Goal: Communication & Community: Answer question/provide support

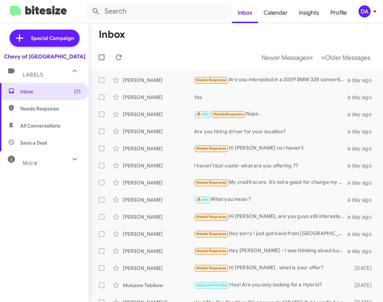
click at [169, 37] on mat-toolbar-row "Inbox" at bounding box center [236, 34] width 295 height 23
click at [51, 88] on span "Inbox (7)" at bounding box center [50, 91] width 60 height 7
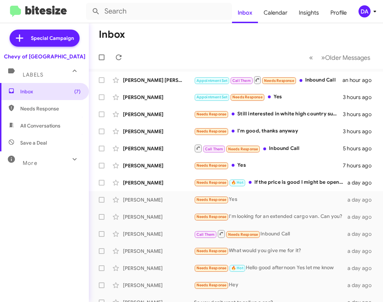
click at [254, 37] on mat-toolbar-row "Inbox" at bounding box center [236, 34] width 295 height 23
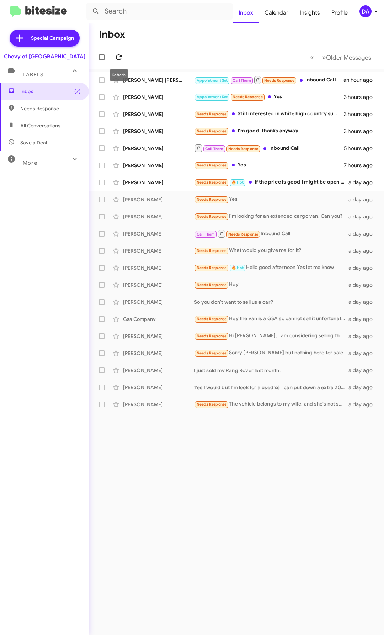
click at [118, 61] on icon at bounding box center [119, 57] width 9 height 9
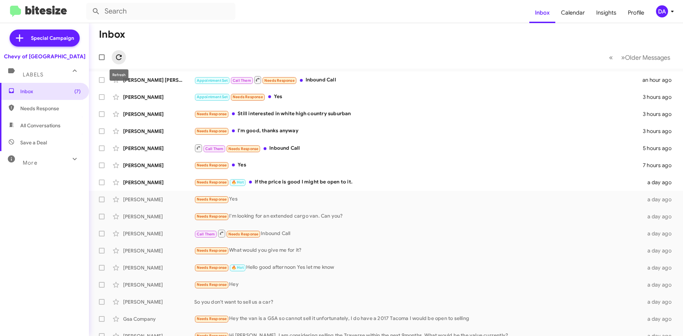
click at [121, 56] on icon at bounding box center [119, 57] width 6 height 6
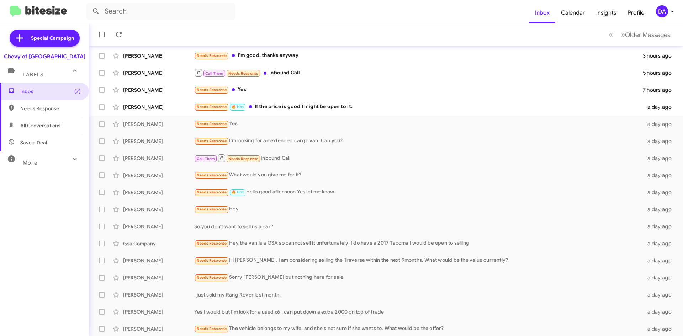
scroll to position [77, 0]
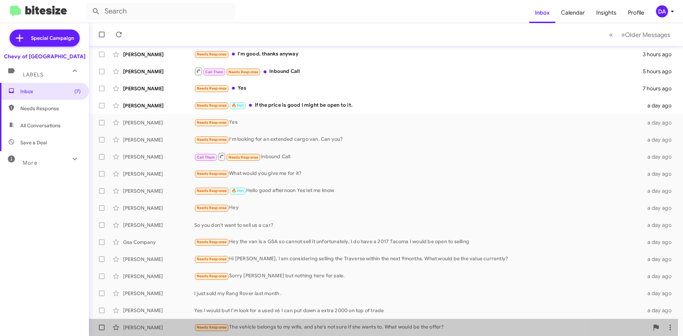
click at [273, 301] on div "[PERSON_NAME] Needs Response The vehicle belongs to my wife, and she's not sure…" at bounding box center [386, 327] width 583 height 14
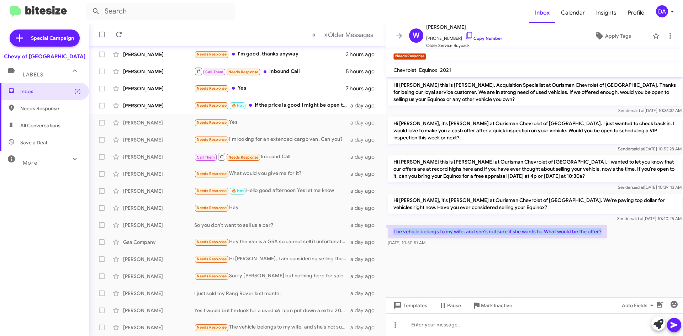
drag, startPoint x: 393, startPoint y: 222, endPoint x: 607, endPoint y: 225, distance: 213.8
click at [383, 225] on p "The vehicle belongs to my wife, and she's not sure if she wants to. What would …" at bounding box center [497, 231] width 219 height 13
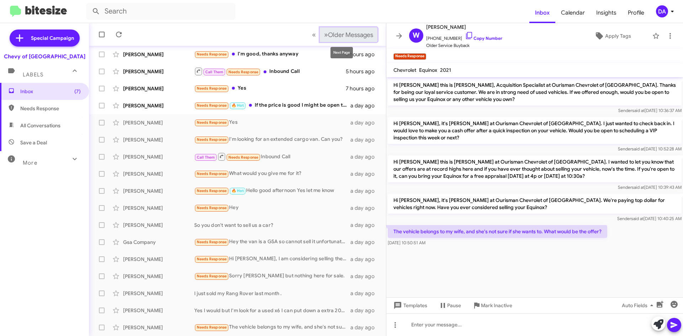
click at [340, 37] on span "Older Messages" at bounding box center [350, 35] width 45 height 8
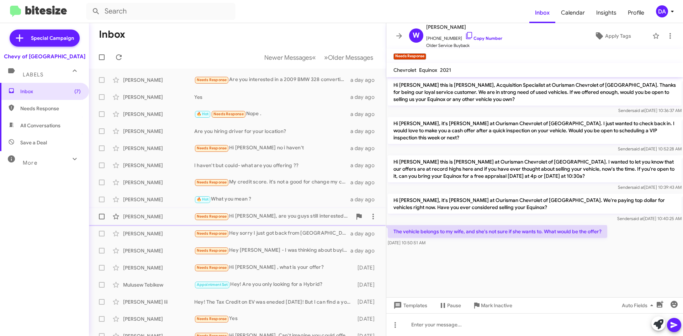
click at [279, 217] on div "Needs Response Hi [PERSON_NAME], are you guys still interested in buying used c…" at bounding box center [273, 216] width 158 height 8
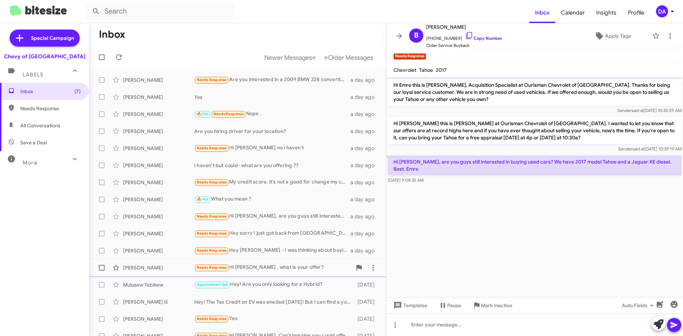
click at [282, 265] on div "Needs Response Hi [PERSON_NAME] , what is your offer?" at bounding box center [273, 268] width 158 height 8
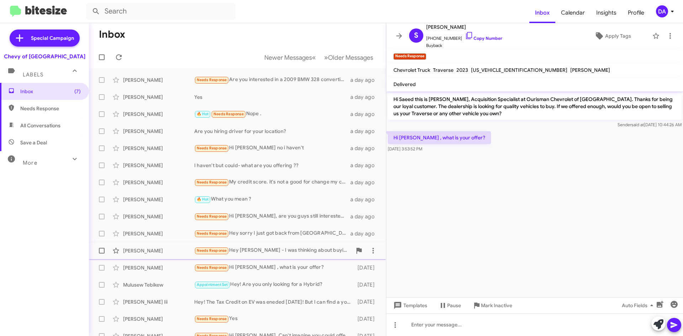
click at [288, 251] on div "Needs Response Hey [PERSON_NAME] - I was thinking about buying new but the paym…" at bounding box center [273, 250] width 158 height 8
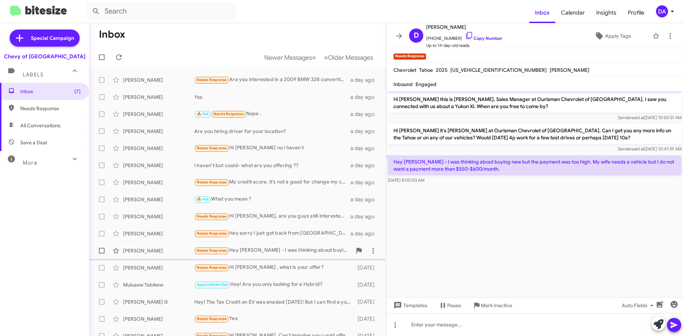
click at [296, 250] on div "Needs Response Hey [PERSON_NAME] - I was thinking about buying new but the paym…" at bounding box center [273, 250] width 158 height 8
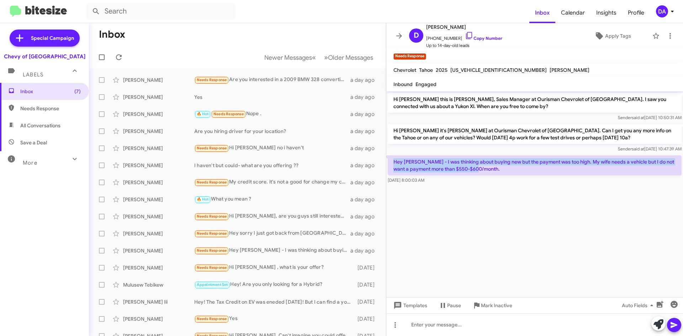
drag, startPoint x: 489, startPoint y: 170, endPoint x: 393, endPoint y: 163, distance: 95.9
click at [383, 163] on p "Hey [PERSON_NAME] - I was thinking about buying new but the payment was too hig…" at bounding box center [535, 165] width 294 height 20
click at [383, 162] on p "Hey [PERSON_NAME] - I was thinking about buying new but the payment was too hig…" at bounding box center [535, 165] width 294 height 20
drag, startPoint x: 393, startPoint y: 161, endPoint x: 490, endPoint y: 167, distance: 96.9
click at [383, 167] on p "Hey [PERSON_NAME] - I was thinking about buying new but the payment was too hig…" at bounding box center [535, 165] width 294 height 20
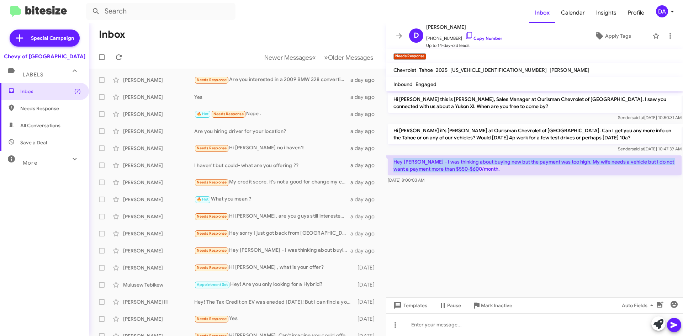
click at [383, 168] on p "Hey [PERSON_NAME] - I was thinking about buying new but the payment was too hig…" at bounding box center [535, 165] width 294 height 20
drag, startPoint x: 488, startPoint y: 168, endPoint x: 394, endPoint y: 157, distance: 94.2
click at [383, 157] on p "Hey [PERSON_NAME] - I was thinking about buying new but the payment was too hig…" at bounding box center [535, 165] width 294 height 20
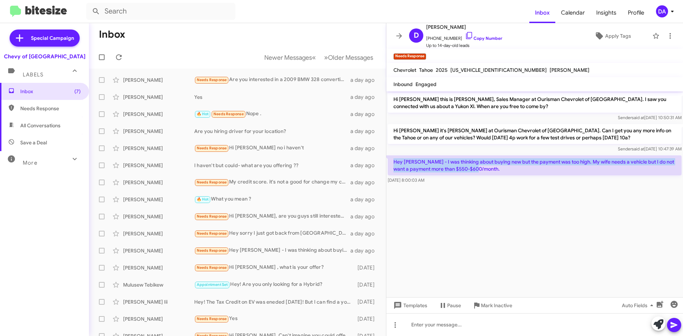
drag, startPoint x: 489, startPoint y: 169, endPoint x: 392, endPoint y: 160, distance: 97.5
click at [383, 160] on p "Hey [PERSON_NAME] - I was thinking about buying new but the payment was too hig…" at bounding box center [535, 165] width 294 height 20
drag, startPoint x: 420, startPoint y: 163, endPoint x: 487, endPoint y: 171, distance: 67.1
click at [383, 171] on p "Hey [PERSON_NAME] - I was thinking about buying new but the payment was too hig…" at bounding box center [535, 165] width 294 height 20
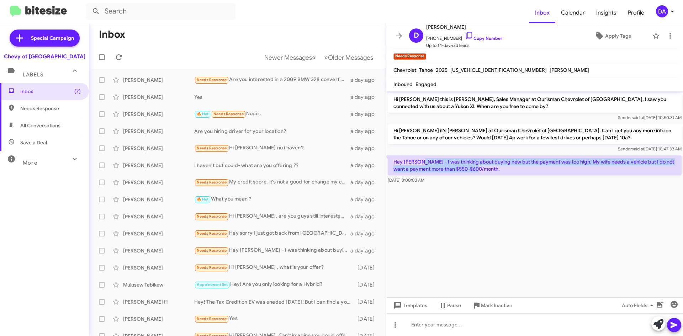
click at [383, 172] on p "Hey [PERSON_NAME] - I was thinking about buying new but the payment was too hig…" at bounding box center [535, 165] width 294 height 20
drag, startPoint x: 487, startPoint y: 170, endPoint x: 395, endPoint y: 161, distance: 92.2
click at [383, 161] on p "Hey [PERSON_NAME] - I was thinking about buying new but the payment was too hig…" at bounding box center [535, 165] width 294 height 20
click at [383, 159] on p "Hey [PERSON_NAME] - I was thinking about buying new but the payment was too hig…" at bounding box center [535, 165] width 294 height 20
drag, startPoint x: 393, startPoint y: 159, endPoint x: 489, endPoint y: 173, distance: 97.4
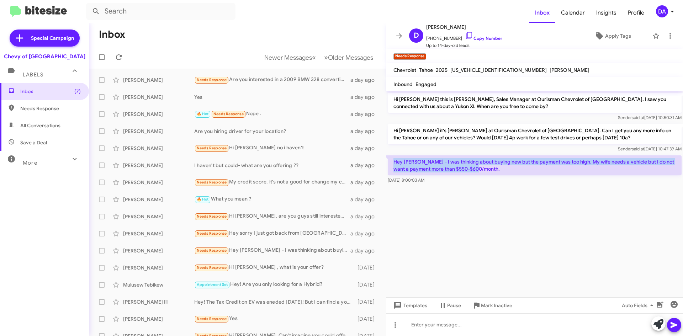
click at [383, 173] on p "Hey [PERSON_NAME] - I was thinking about buying new but the payment was too hig…" at bounding box center [535, 165] width 294 height 20
click at [383, 168] on p "Hey [PERSON_NAME] - I was thinking about buying new but the payment was too hig…" at bounding box center [535, 165] width 294 height 20
drag, startPoint x: 486, startPoint y: 168, endPoint x: 391, endPoint y: 160, distance: 94.6
click at [383, 160] on p "Hey [PERSON_NAME] - I was thinking about buying new but the payment was too hig…" at bounding box center [535, 165] width 294 height 20
click at [383, 301] on span "Mark Inactive" at bounding box center [496, 305] width 31 height 13
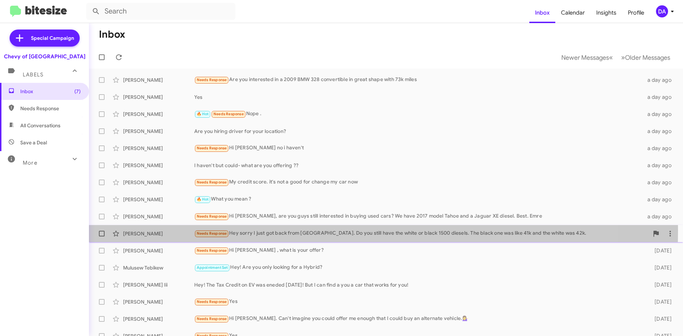
click at [286, 230] on div "Needs Response Hey sorry I just got back from [GEOGRAPHIC_DATA]. Do you still h…" at bounding box center [421, 233] width 455 height 8
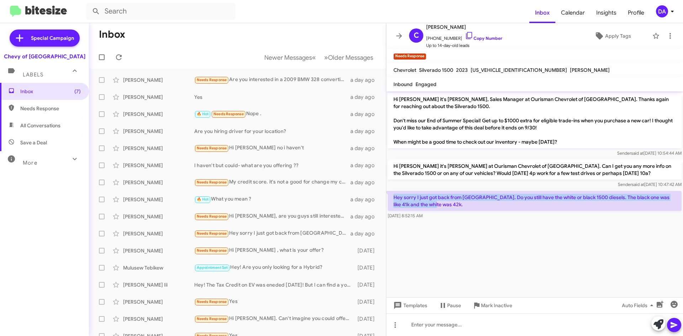
drag, startPoint x: 430, startPoint y: 206, endPoint x: 392, endPoint y: 196, distance: 39.3
click at [383, 196] on p "Hey sorry I just got back from [GEOGRAPHIC_DATA]. Do you still have the white o…" at bounding box center [535, 201] width 294 height 20
drag, startPoint x: 394, startPoint y: 195, endPoint x: 445, endPoint y: 206, distance: 52.2
click at [383, 206] on p "Hey sorry I just got back from [GEOGRAPHIC_DATA]. Do you still have the white o…" at bounding box center [535, 201] width 294 height 20
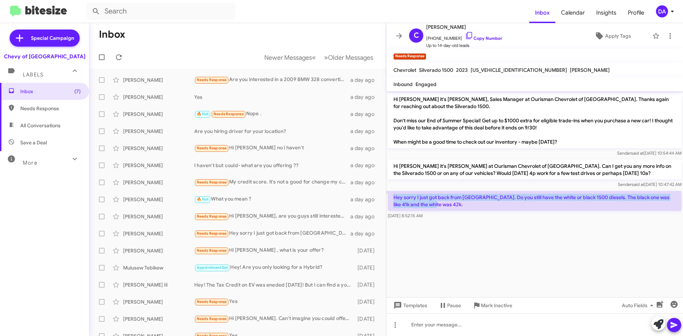
click at [383, 206] on p "Hey sorry I just got back from [GEOGRAPHIC_DATA]. Do you still have the white o…" at bounding box center [535, 201] width 294 height 20
